Goal: Navigation & Orientation: Find specific page/section

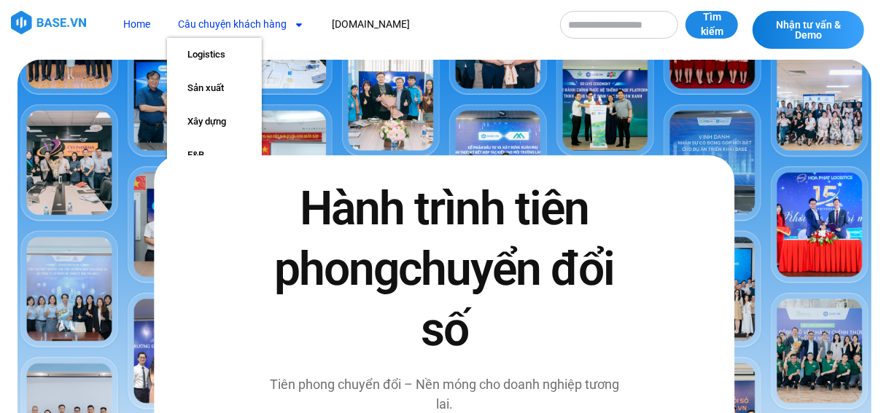
click at [295, 26] on icon "Menu" at bounding box center [299, 25] width 10 height 10
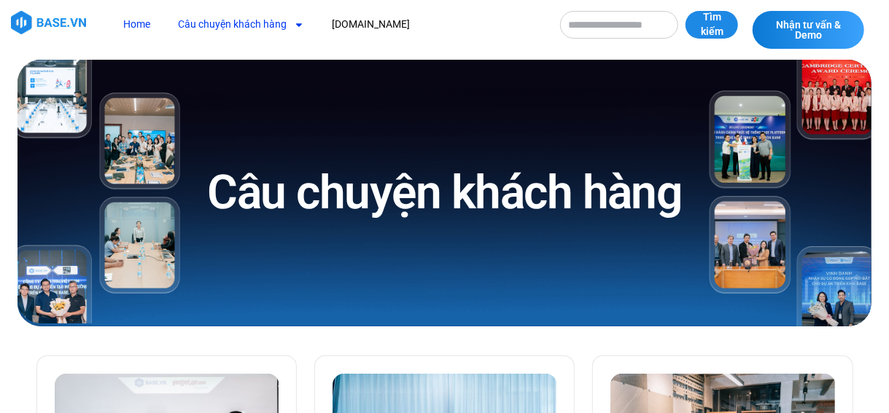
click at [139, 17] on link "Home" at bounding box center [136, 24] width 49 height 27
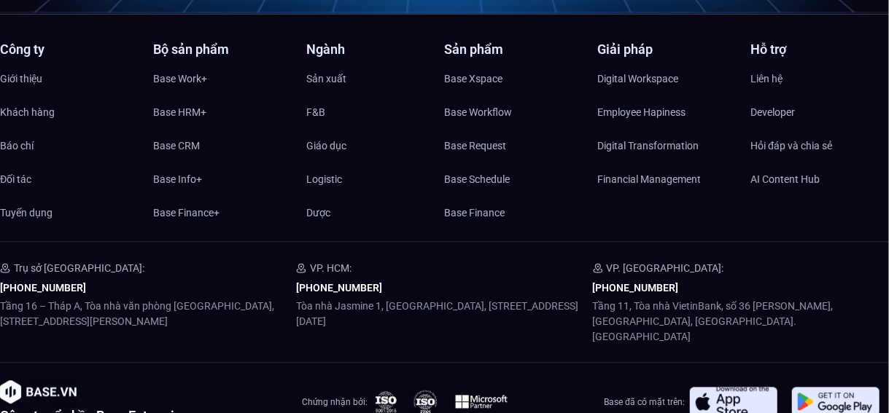
scroll to position [6983, 0]
click at [26, 69] on span "Giới thiệu" at bounding box center [21, 80] width 42 height 22
